Goal: Information Seeking & Learning: Learn about a topic

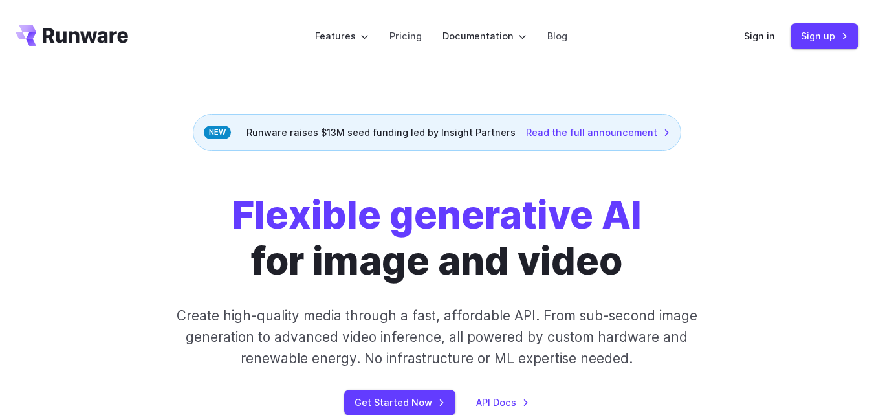
click at [732, 175] on div "Flexible generative AI for image and video Create high-quality media through a …" at bounding box center [437, 303] width 874 height 305
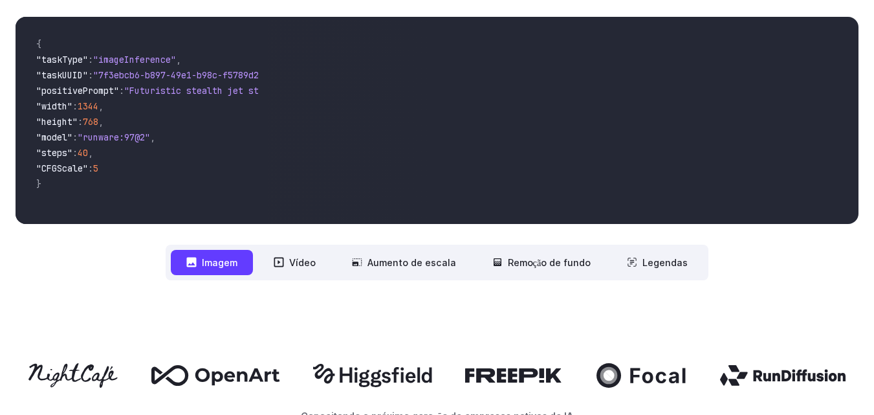
scroll to position [474, 0]
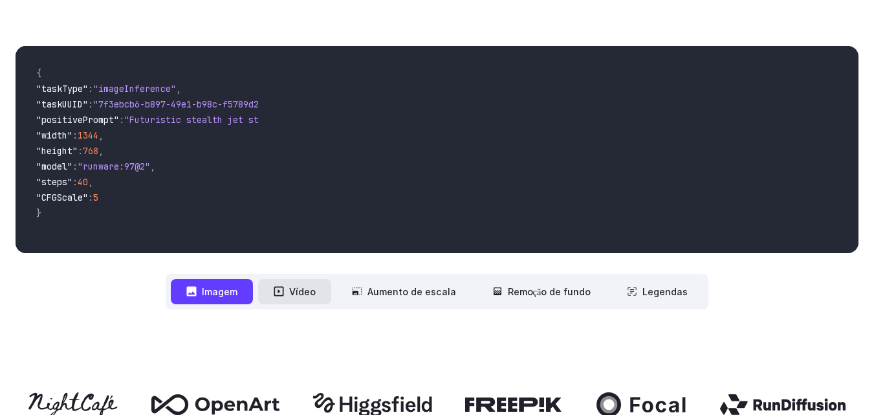
click at [300, 298] on font "Vídeo" at bounding box center [302, 291] width 27 height 15
click at [307, 298] on font "Vídeo" at bounding box center [302, 291] width 27 height 15
click at [290, 295] on button "Vídeo" at bounding box center [294, 291] width 73 height 25
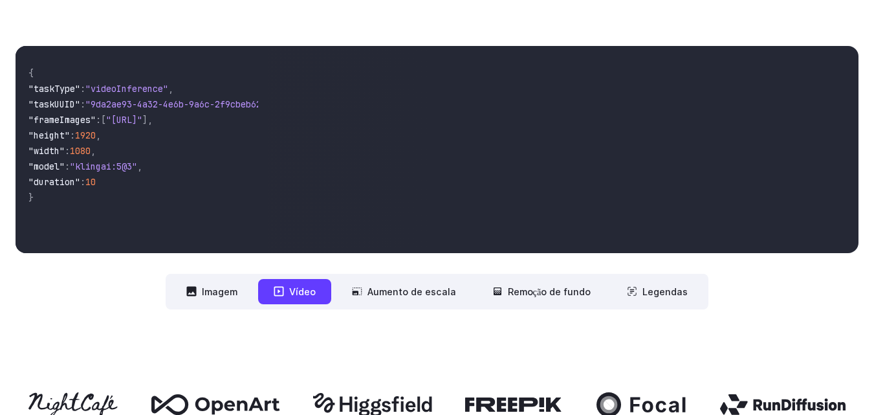
scroll to position [0, 0]
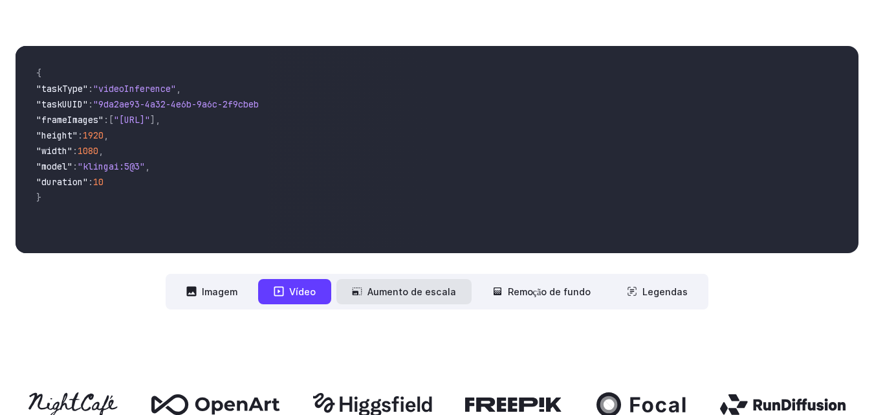
click at [402, 284] on font "Aumento de escala" at bounding box center [411, 291] width 89 height 15
click at [426, 287] on font "Aumento de escala" at bounding box center [411, 291] width 89 height 11
click at [412, 298] on font "Aumento de escala" at bounding box center [411, 291] width 89 height 15
click at [406, 294] on font "Aumento de escala" at bounding box center [411, 291] width 89 height 11
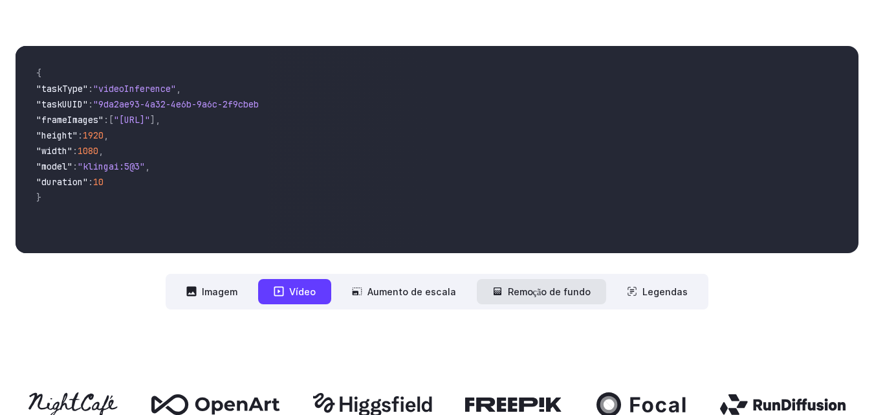
click at [545, 283] on button "Remoção de fundo" at bounding box center [542, 291] width 130 height 25
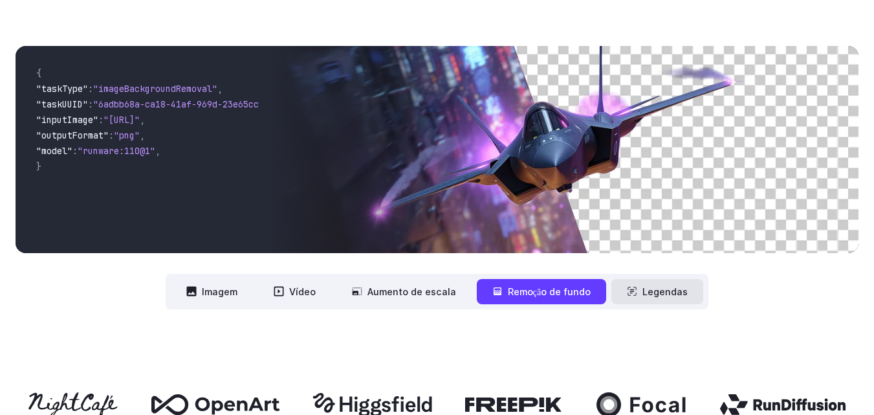
click at [648, 294] on font "Legendas" at bounding box center [664, 291] width 45 height 11
click at [651, 278] on nav "**********" at bounding box center [437, 292] width 543 height 36
click at [649, 283] on button "Legendas" at bounding box center [657, 291] width 92 height 25
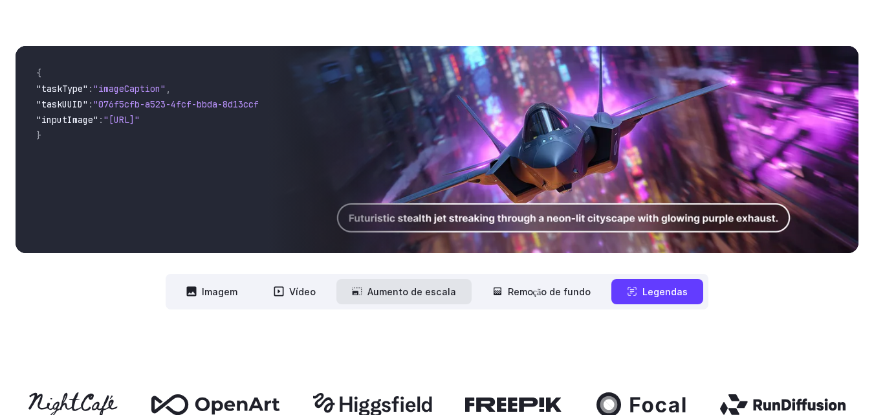
click at [404, 295] on font "Aumento de escala" at bounding box center [411, 291] width 89 height 11
click at [383, 295] on font "Aumento de escala" at bounding box center [411, 291] width 89 height 11
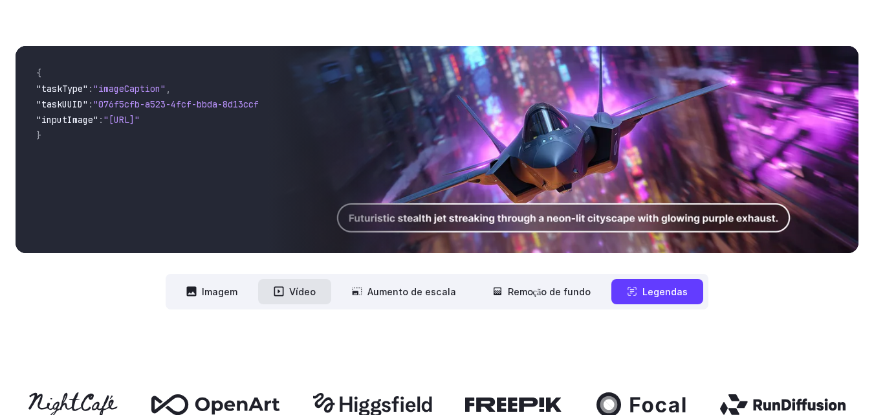
click at [303, 289] on font "Vídeo" at bounding box center [302, 291] width 27 height 11
click at [268, 286] on button "Vídeo" at bounding box center [294, 291] width 73 height 25
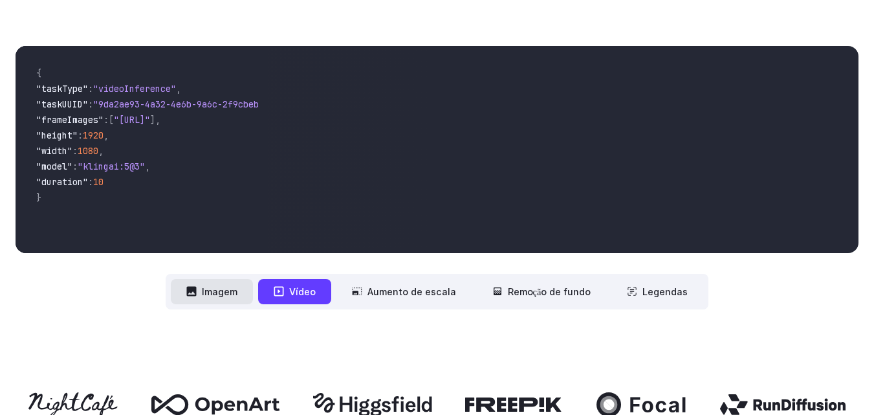
click at [217, 294] on font "Imagem" at bounding box center [220, 291] width 36 height 11
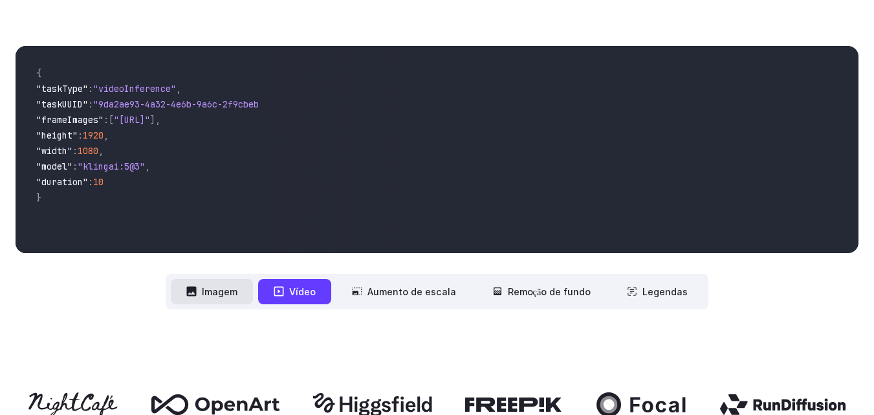
drag, startPoint x: 226, startPoint y: 285, endPoint x: 218, endPoint y: 290, distance: 9.9
click at [218, 290] on font "Imagem" at bounding box center [220, 291] width 36 height 11
click at [226, 294] on font "Imagem" at bounding box center [220, 291] width 36 height 11
drag, startPoint x: 100, startPoint y: 166, endPoint x: 160, endPoint y: 168, distance: 59.6
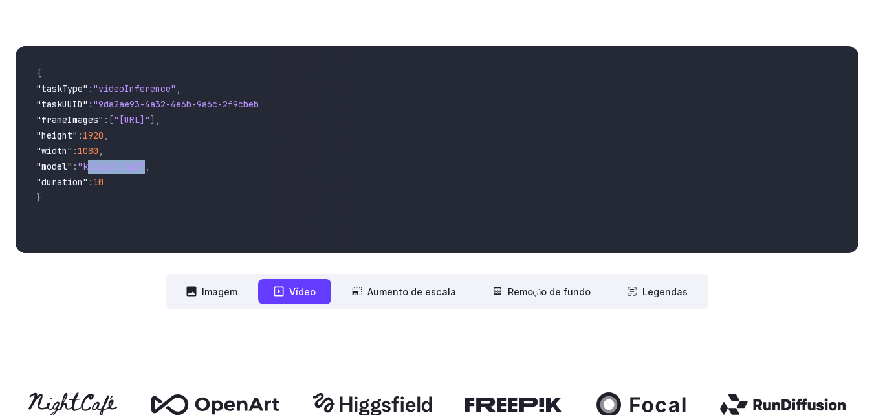
click at [145, 168] on span ""klingai:5@3"" at bounding box center [111, 166] width 67 height 12
copy span "klingai:5@3"
click at [230, 111] on span ""taskUUID" : "9da2ae93-4a32-4e6b-9a6c-2f9cbeb62301" ," at bounding box center [142, 106] width 212 height 16
drag, startPoint x: 553, startPoint y: 182, endPoint x: 668, endPoint y: 138, distance: 123.3
click at [668, 138] on video at bounding box center [563, 149] width 590 height 207
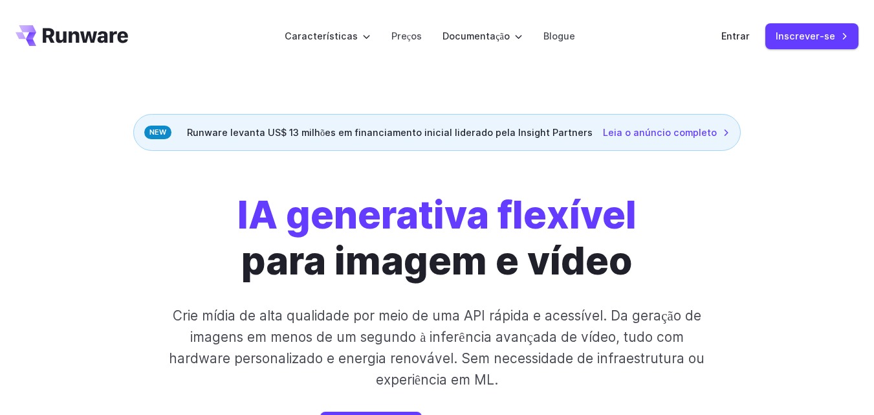
click at [213, 160] on div "IA generativa flexível para imagem e vídeo Crie mídia de alta qualidade por mei…" at bounding box center [437, 314] width 874 height 327
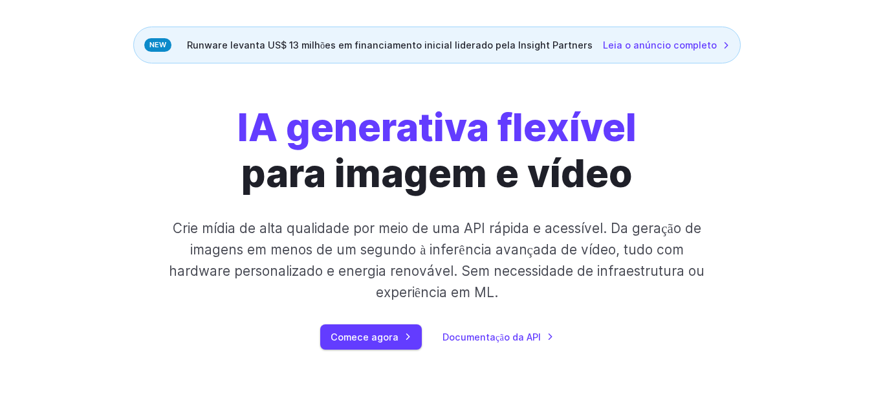
scroll to position [194, 0]
